Goal: Transaction & Acquisition: Purchase product/service

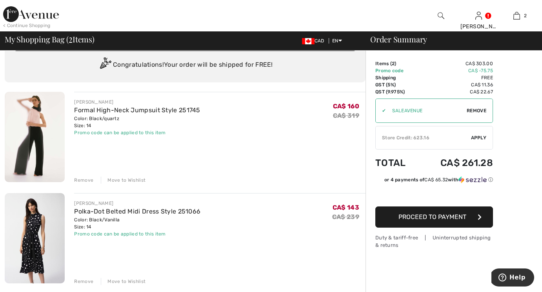
scroll to position [24, 0]
click at [24, 243] on img at bounding box center [35, 237] width 60 height 90
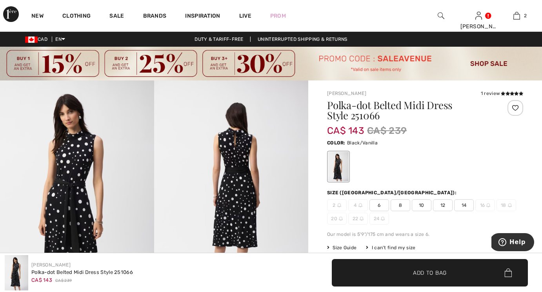
scroll to position [36, 0]
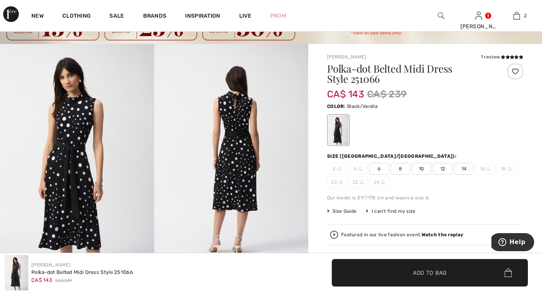
click at [70, 181] on img at bounding box center [77, 159] width 154 height 231
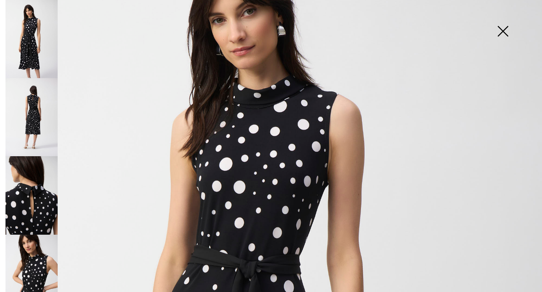
scroll to position [118, 0]
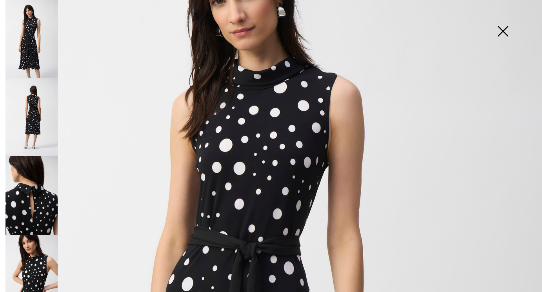
click at [36, 123] on img at bounding box center [31, 117] width 52 height 78
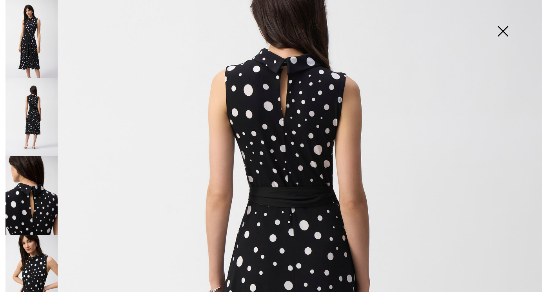
click at [37, 168] on img at bounding box center [31, 195] width 52 height 78
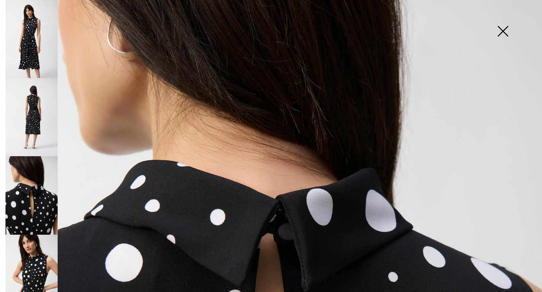
click at [41, 240] on img at bounding box center [31, 273] width 52 height 78
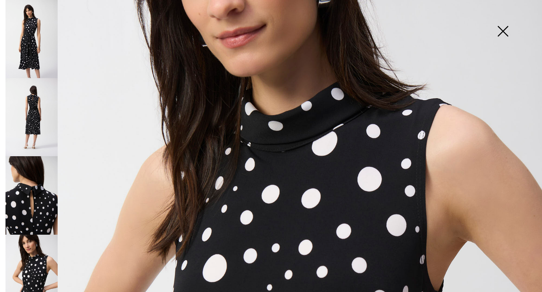
click at [33, 46] on img at bounding box center [31, 39] width 52 height 78
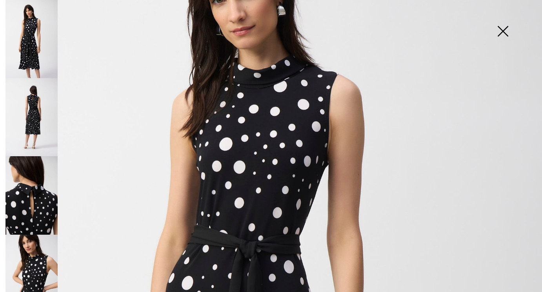
scroll to position [0, 0]
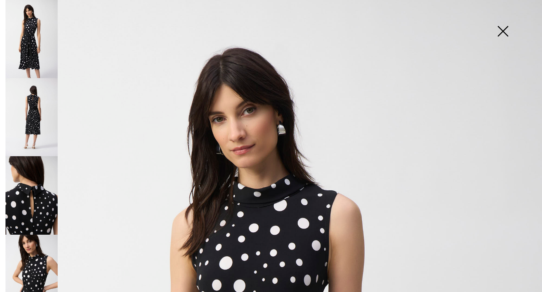
click at [505, 36] on img at bounding box center [502, 32] width 39 height 40
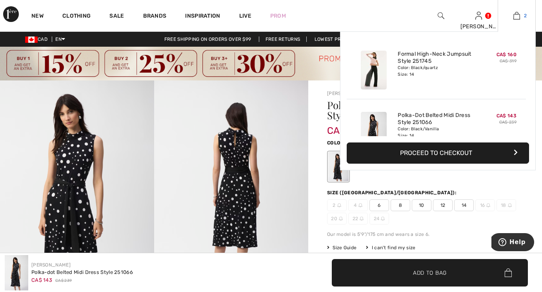
click at [522, 13] on link "2" at bounding box center [516, 15] width 37 height 9
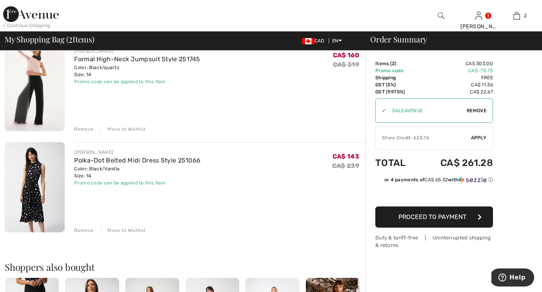
scroll to position [74, 0]
click at [114, 230] on div "Move to Wishlist" at bounding box center [123, 229] width 45 height 7
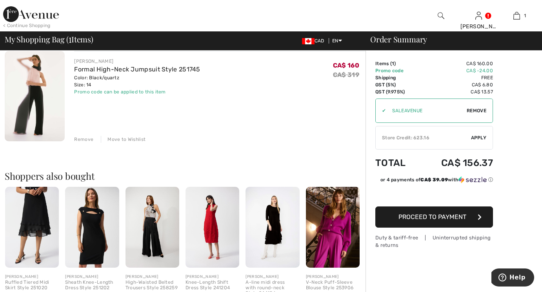
scroll to position [75, 0]
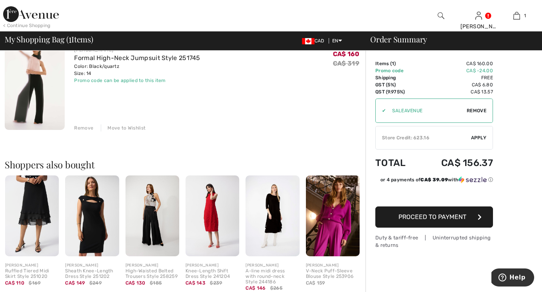
click at [159, 221] on img at bounding box center [152, 215] width 54 height 81
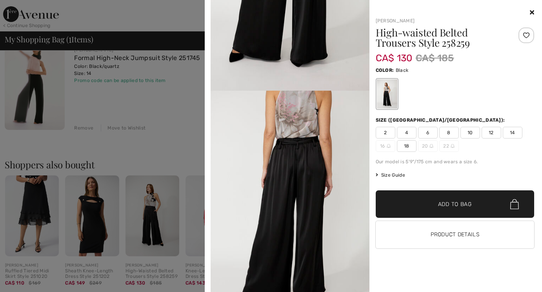
click at [191, 142] on div at bounding box center [271, 146] width 542 height 292
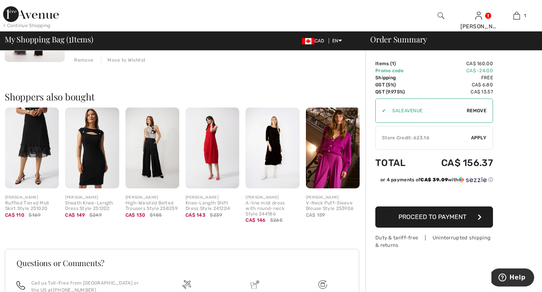
scroll to position [141, 0]
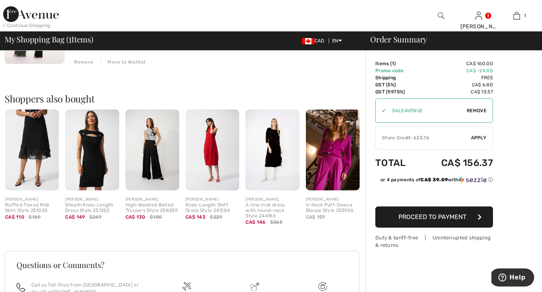
click at [43, 153] on img at bounding box center [32, 149] width 54 height 81
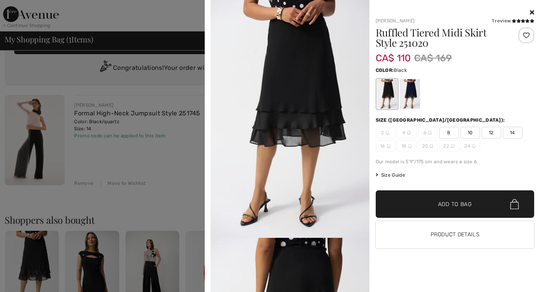
scroll to position [0, 0]
click at [299, 100] on img at bounding box center [289, 118] width 159 height 237
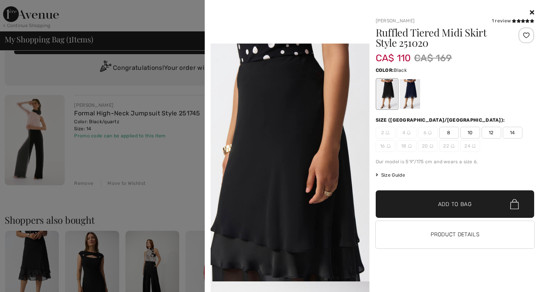
scroll to position [511, 0]
click at [507, 135] on span "14" at bounding box center [512, 133] width 20 height 12
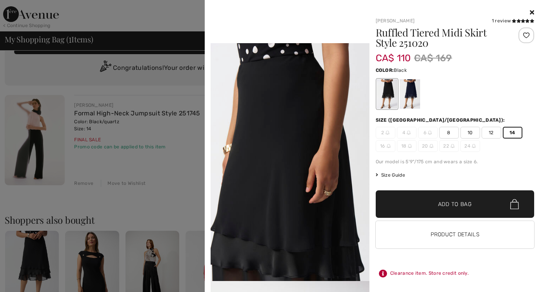
click at [428, 200] on span "✔ Added to Bag" at bounding box center [443, 204] width 48 height 8
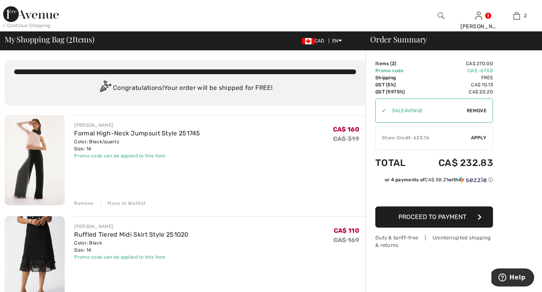
click at [37, 27] on div "< Continue Shopping" at bounding box center [26, 25] width 47 height 7
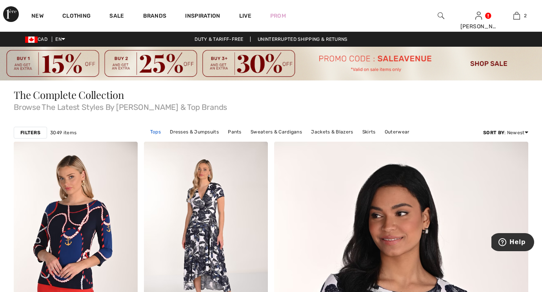
click at [158, 131] on link "Tops" at bounding box center [155, 132] width 18 height 10
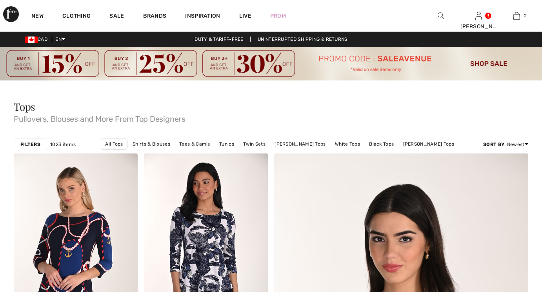
checkbox input "true"
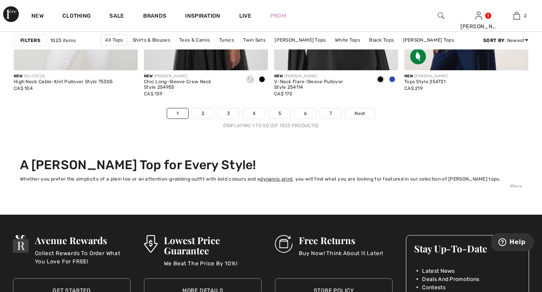
scroll to position [3572, 0]
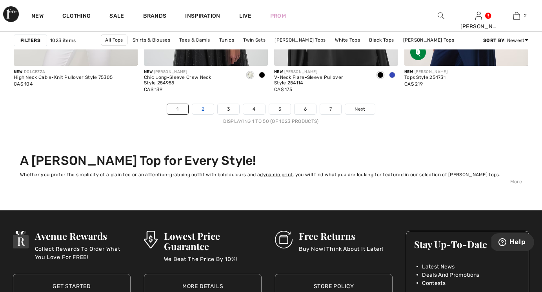
click at [206, 110] on link "2" at bounding box center [203, 109] width 22 height 10
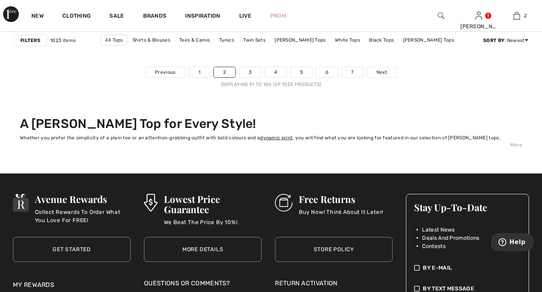
scroll to position [3561, 0]
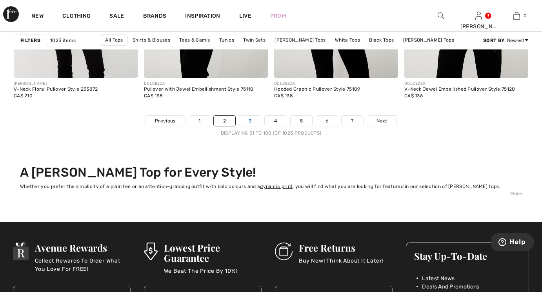
click at [249, 121] on link "3" at bounding box center [250, 121] width 22 height 10
